Goal: Task Accomplishment & Management: Use online tool/utility

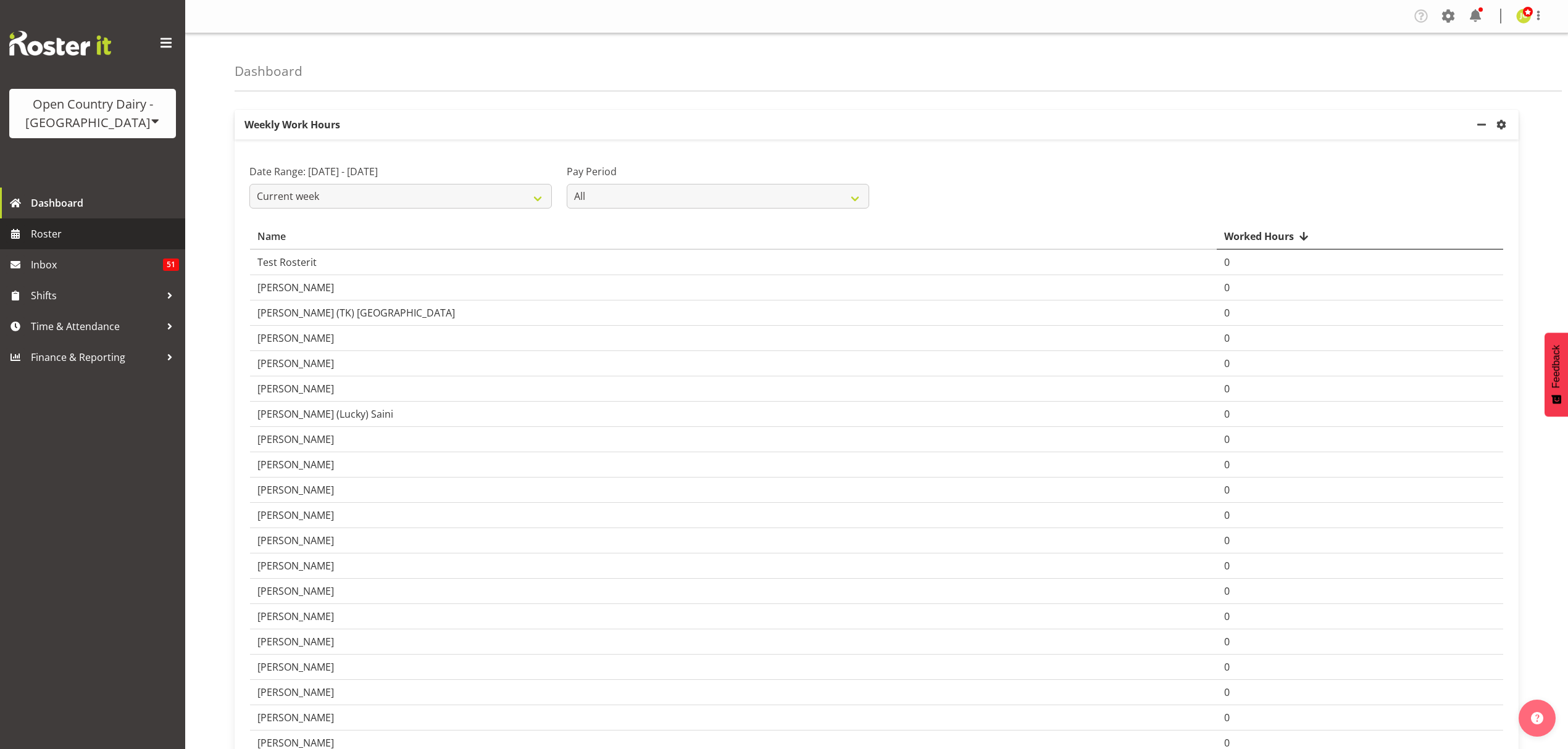
click at [133, 233] on span "Roster" at bounding box center [105, 234] width 148 height 19
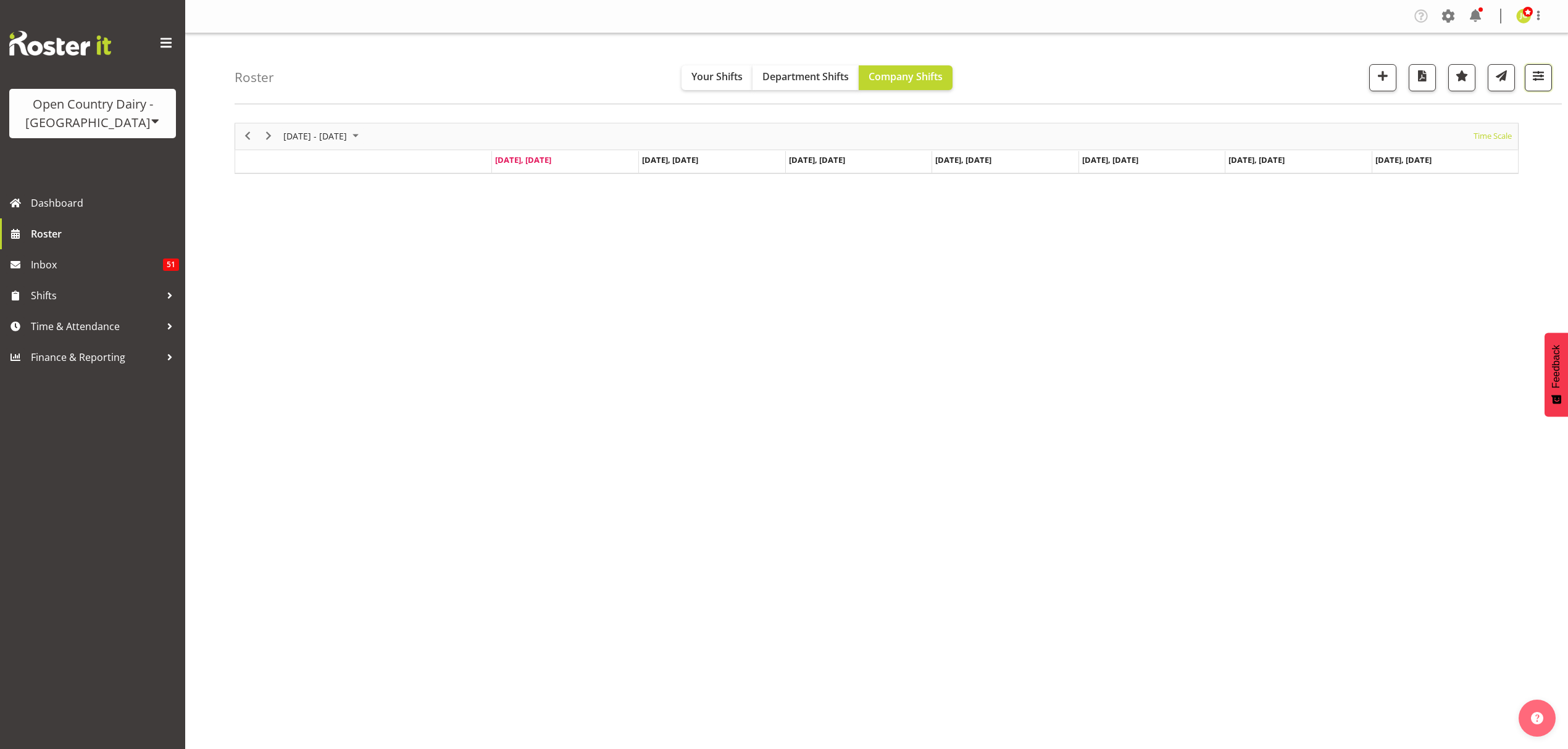
click at [1536, 83] on span "button" at bounding box center [1538, 76] width 16 height 16
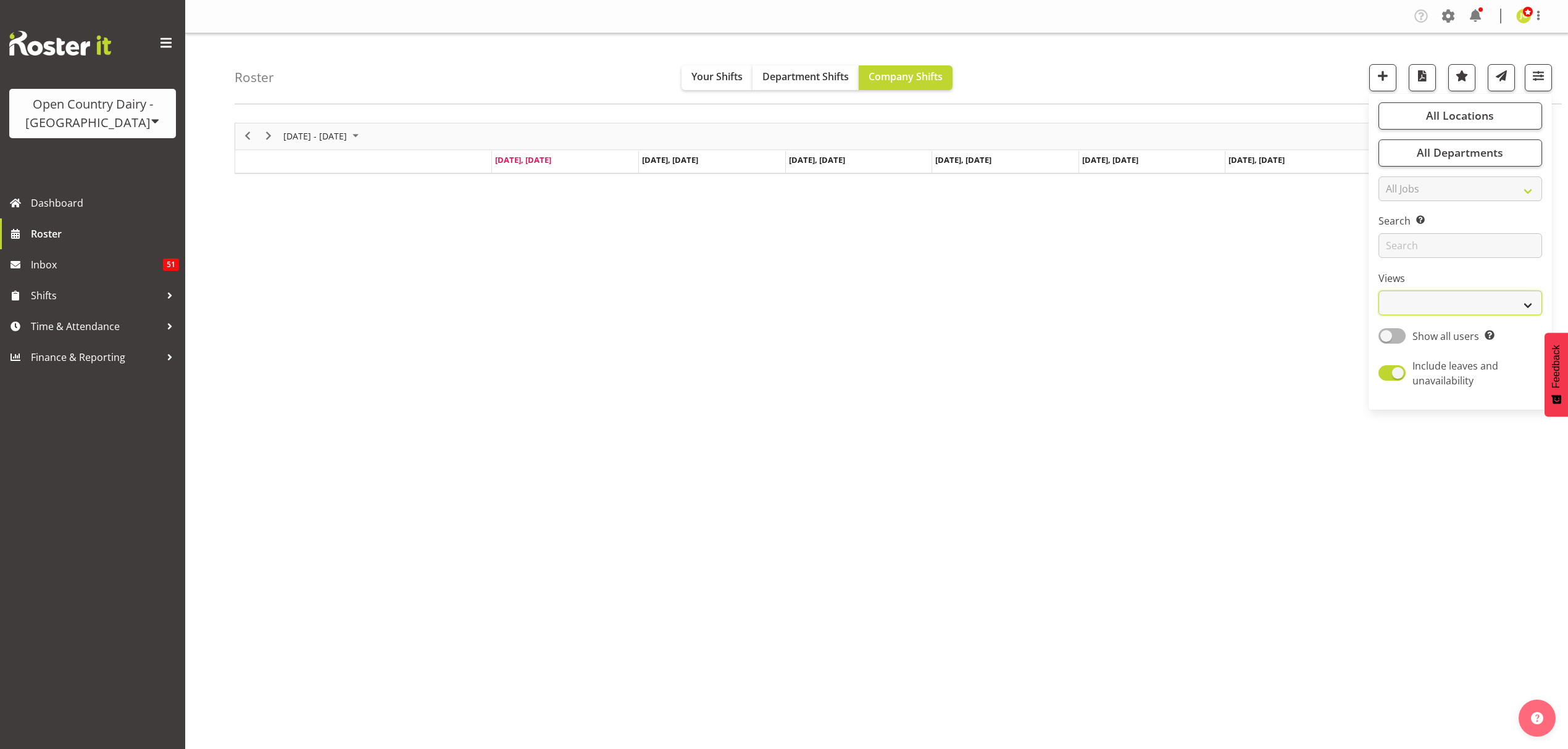
click at [1422, 296] on select "Staff Role Shift - Horizontal Shift - Vertical Staff - Location" at bounding box center [1460, 303] width 164 height 25
select select "shift"
click at [1378, 291] on select "Staff Role Shift - Horizontal Shift - Vertical Staff - Location" at bounding box center [1460, 303] width 164 height 25
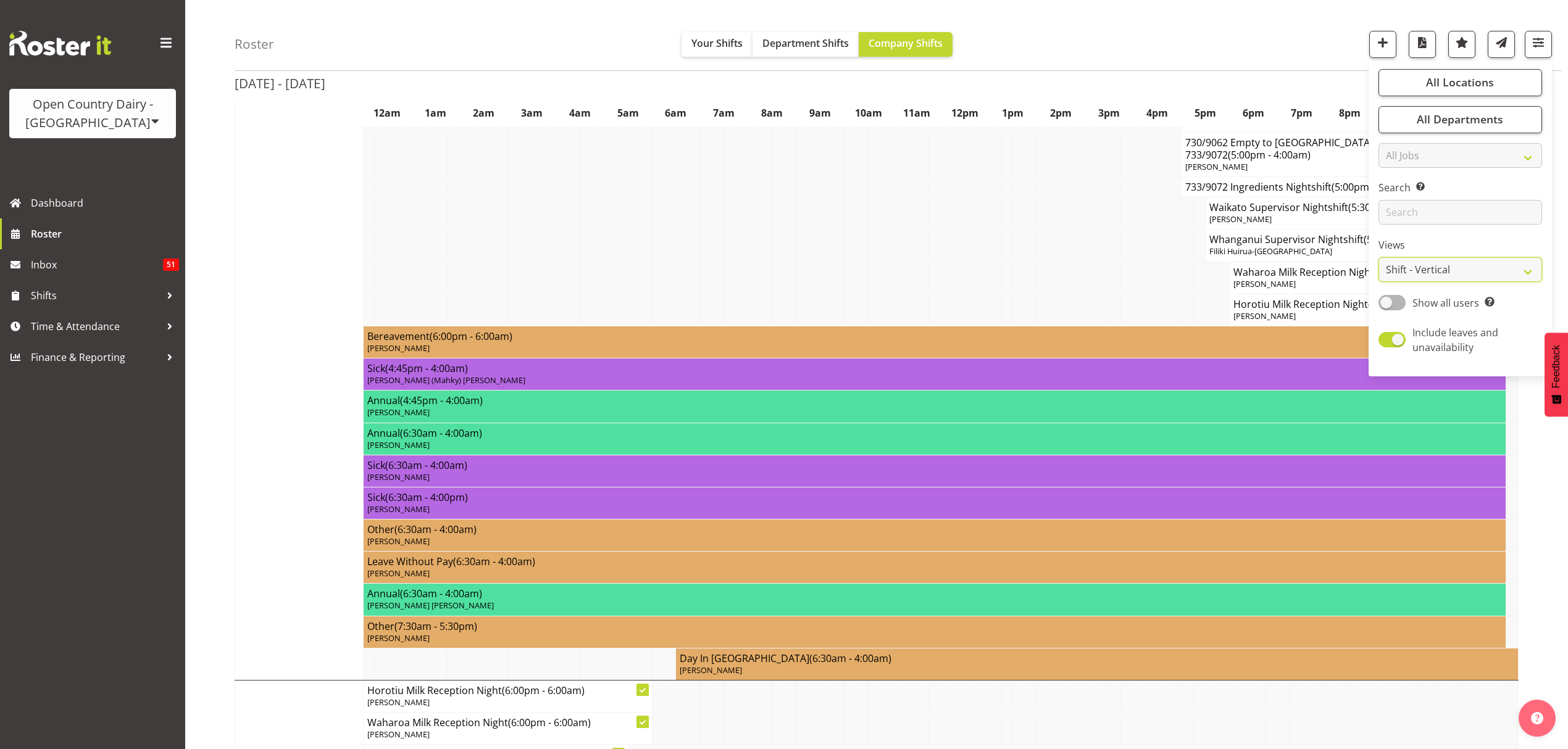
scroll to position [4606, 0]
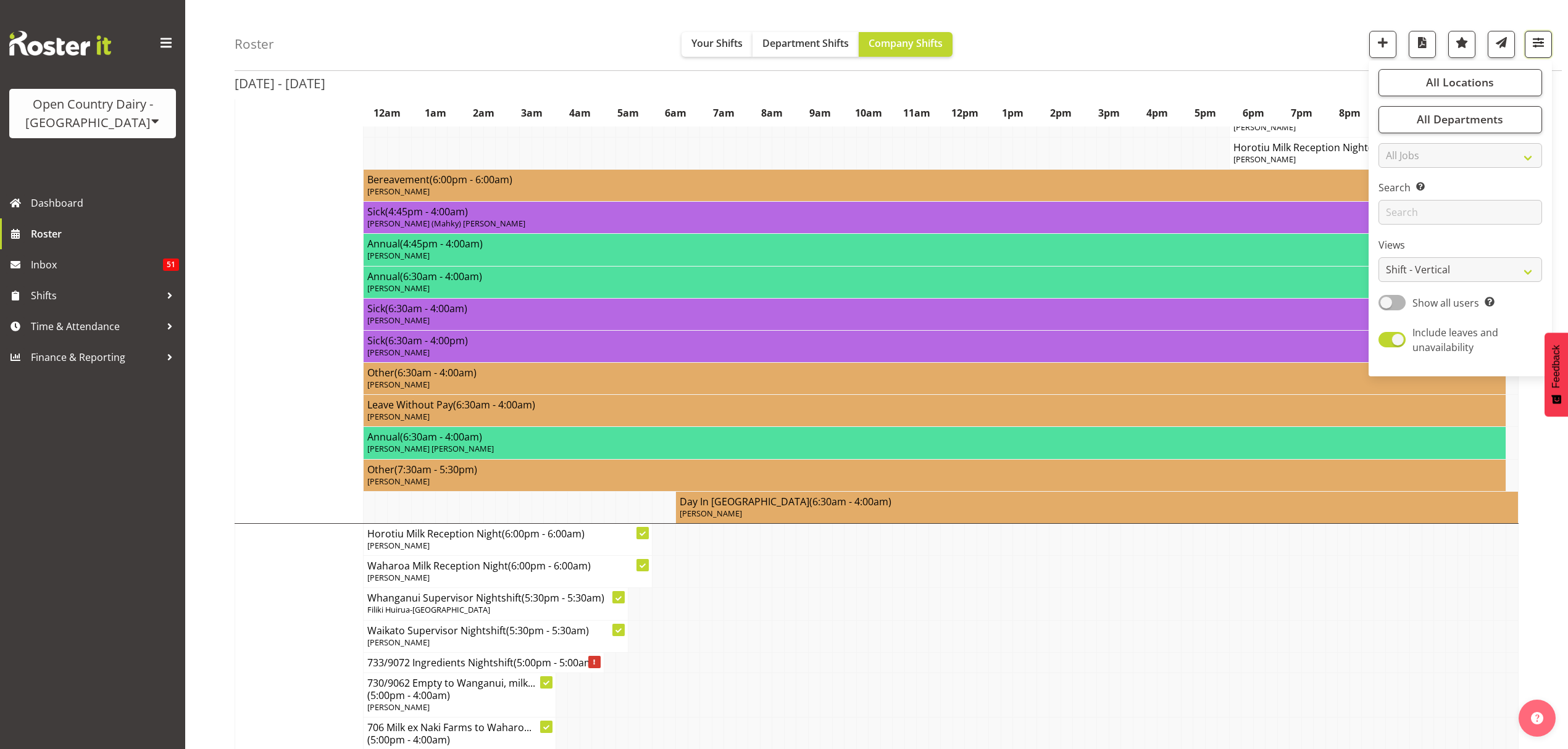
drag, startPoint x: 1550, startPoint y: 43, endPoint x: 1545, endPoint y: 51, distance: 9.4
click at [1550, 43] on button "button" at bounding box center [1538, 44] width 27 height 27
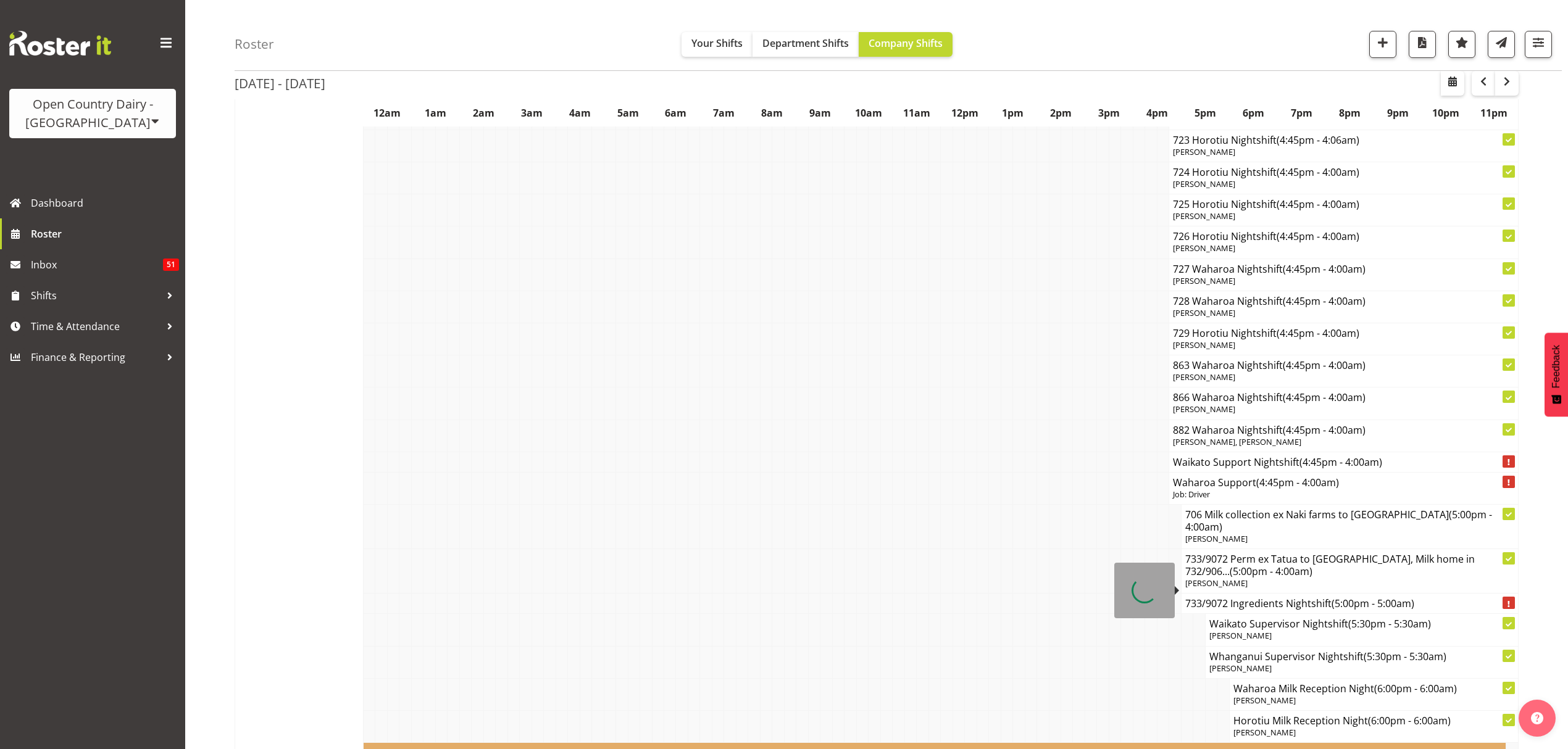
scroll to position [9212, 0]
